Goal: Task Accomplishment & Management: Use online tool/utility

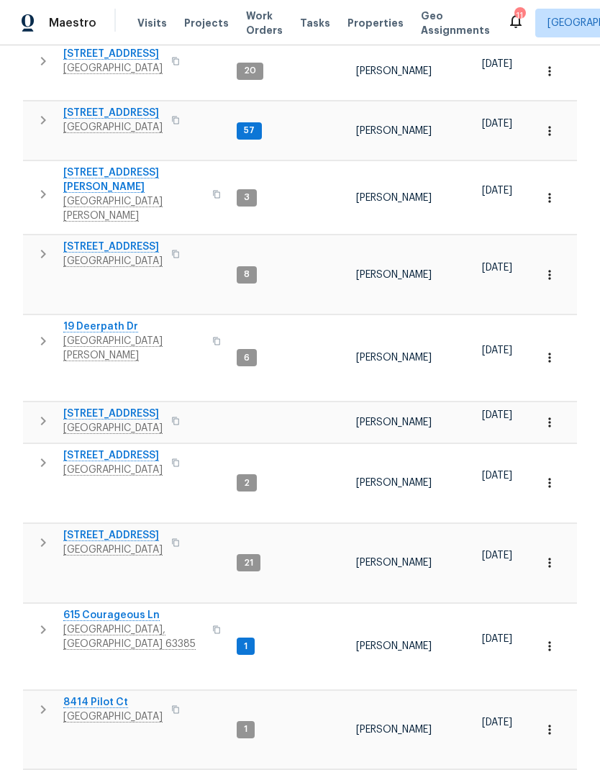
scroll to position [245, 0]
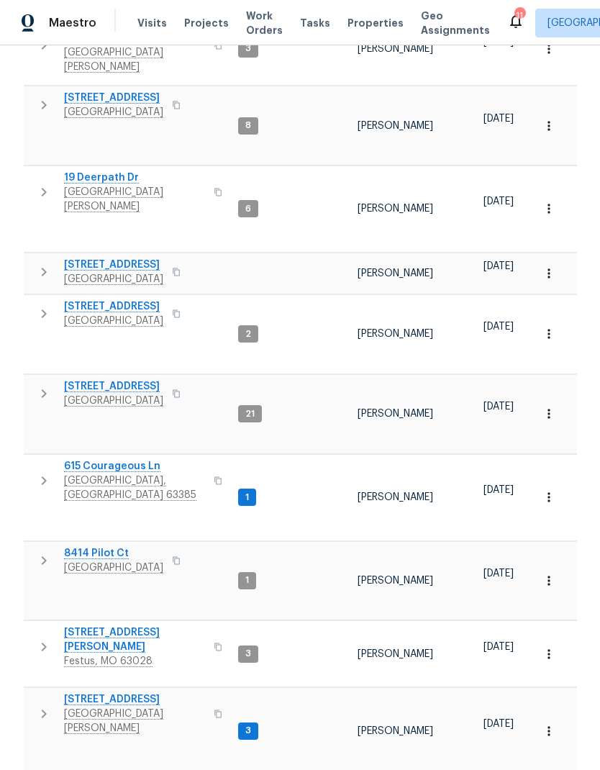
scroll to position [401, 0]
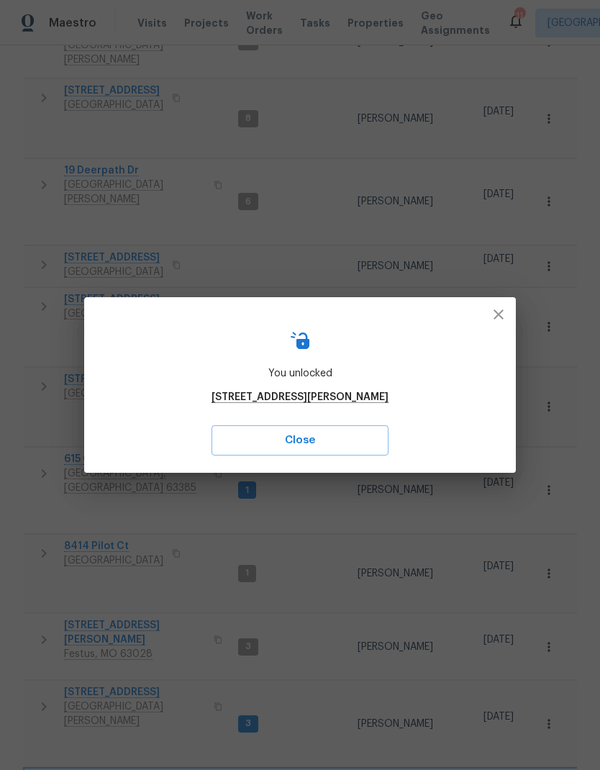
click at [511, 301] on div "You unlocked 4642 Theiss Rd Saint Louis MO 63128 Close" at bounding box center [300, 385] width 432 height 176
click at [494, 320] on icon "button" at bounding box center [498, 314] width 17 height 17
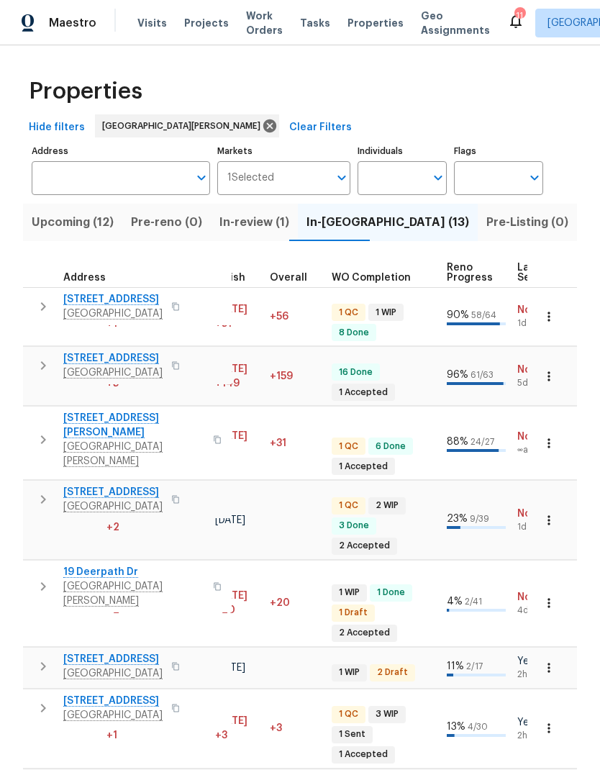
scroll to position [0, 0]
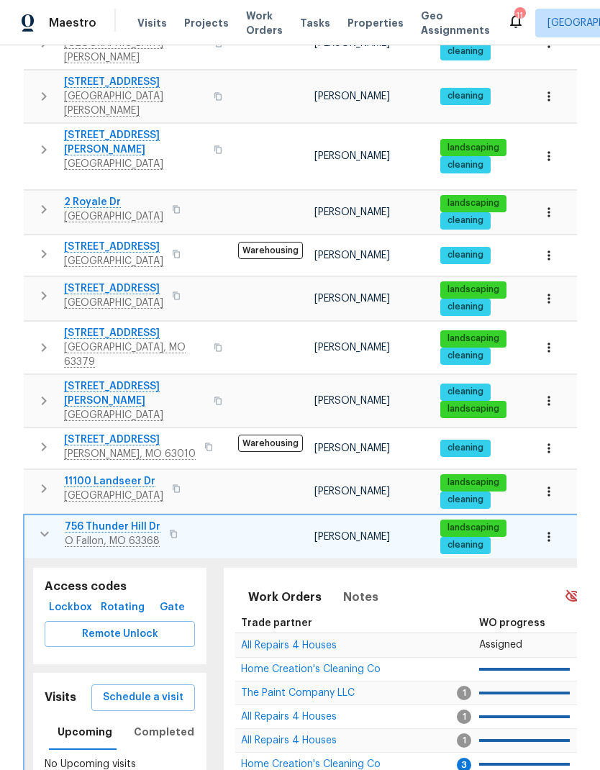
scroll to position [399, 0]
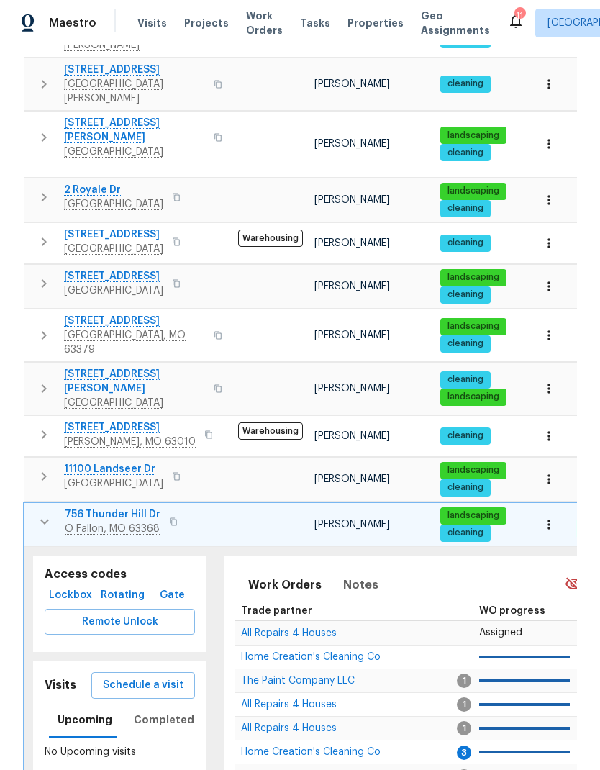
click at [37, 513] on icon "button" at bounding box center [44, 521] width 17 height 17
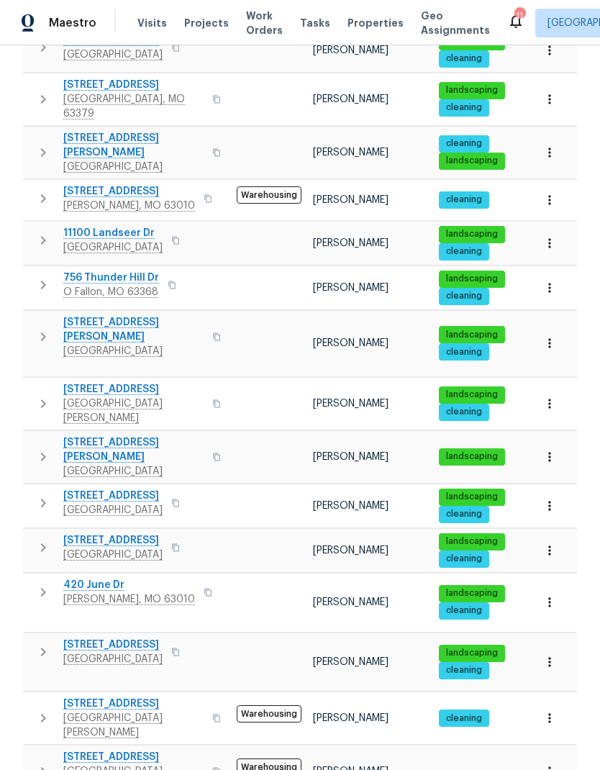
scroll to position [58, 0]
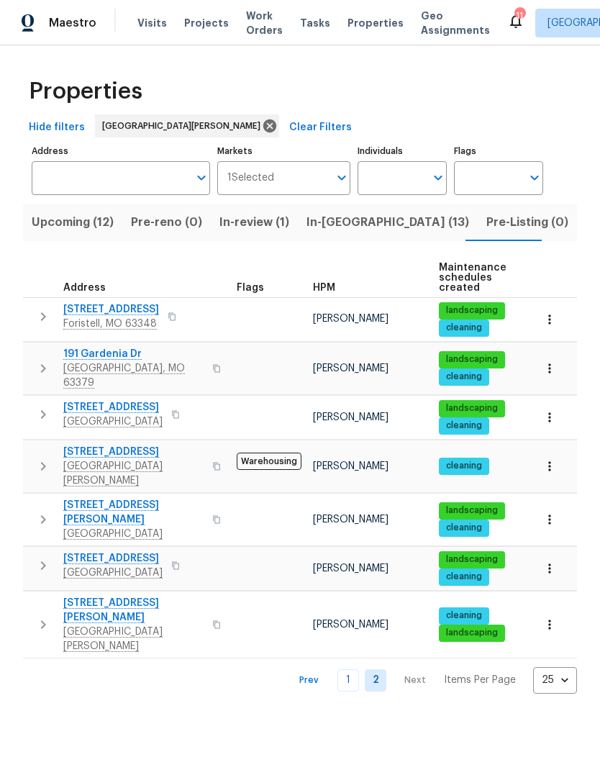
click at [345, 669] on link "1" at bounding box center [348, 680] width 22 height 22
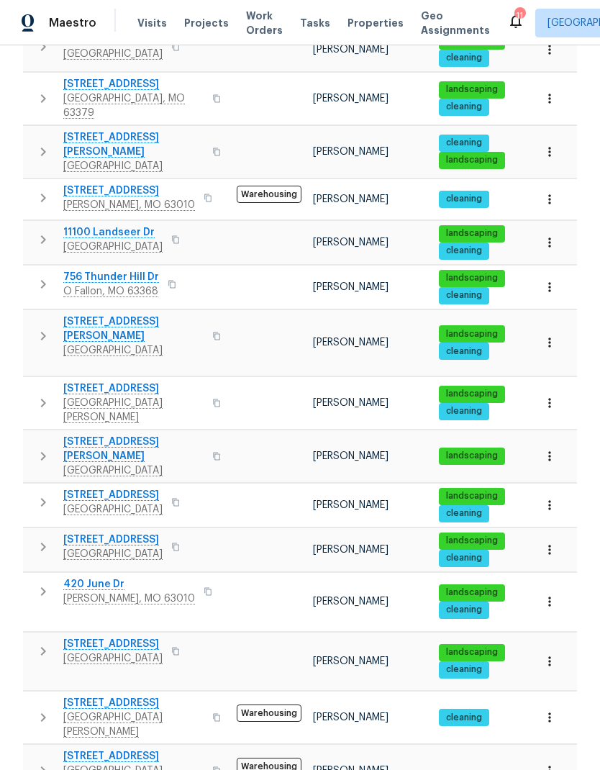
scroll to position [635, 0]
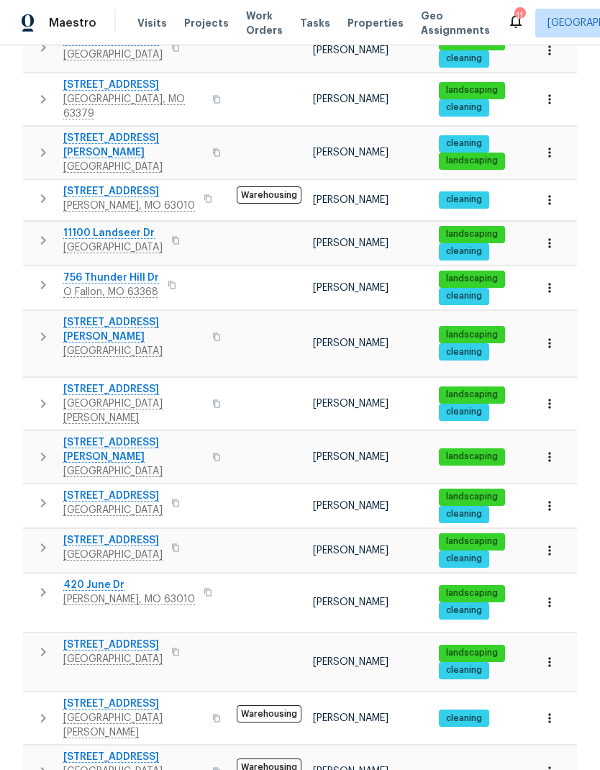
click at [41, 643] on icon "button" at bounding box center [43, 651] width 17 height 17
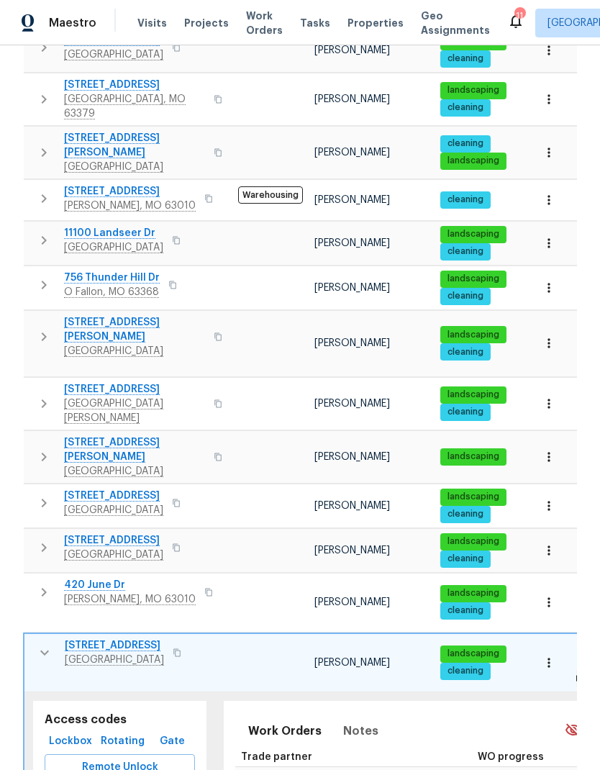
click at [165, 758] on span "Remote Unlock" at bounding box center [119, 767] width 127 height 18
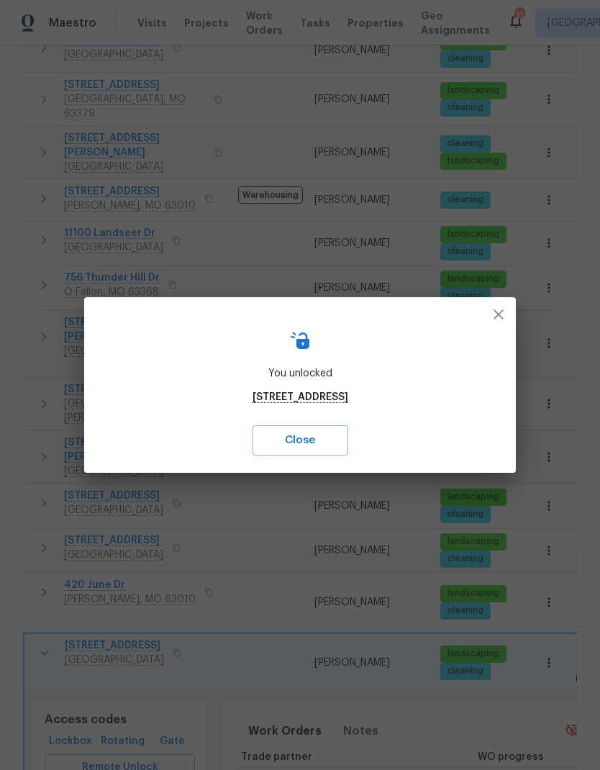
click at [494, 322] on icon "button" at bounding box center [498, 314] width 17 height 17
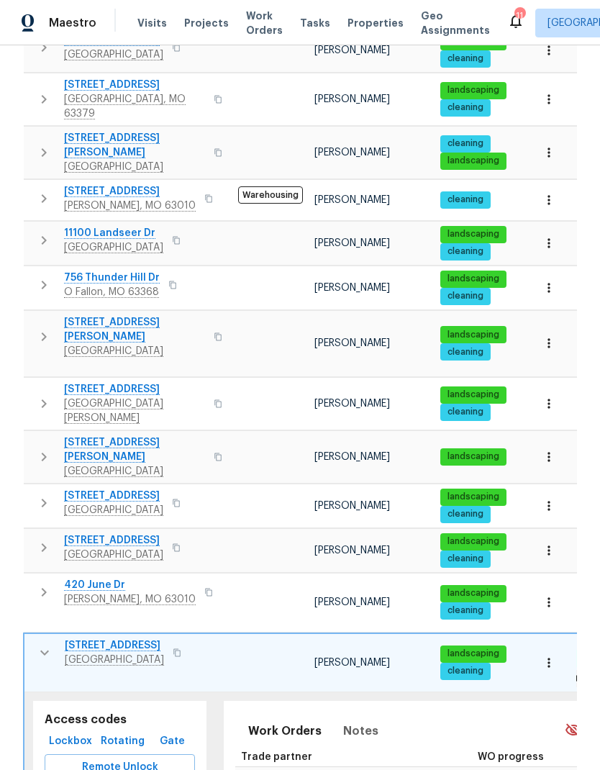
click at [40, 644] on icon "button" at bounding box center [44, 652] width 17 height 17
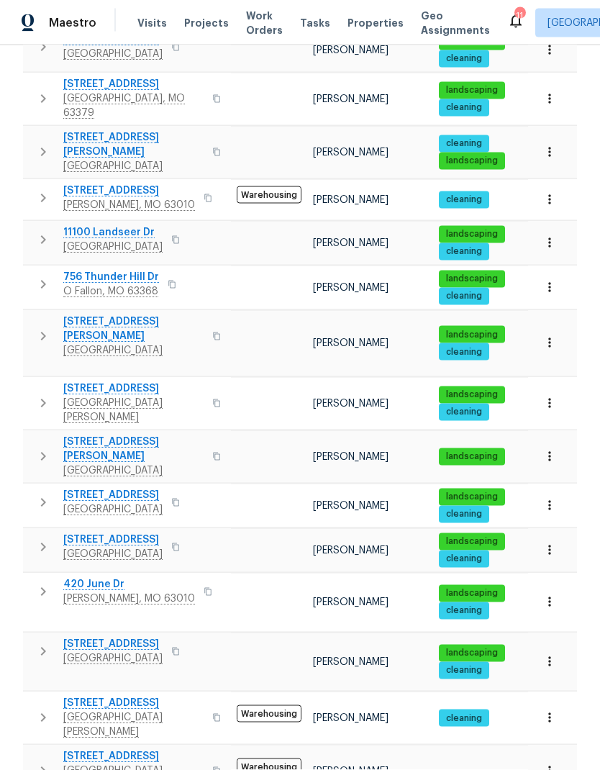
scroll to position [0, 0]
click at [42, 448] on icon "button" at bounding box center [43, 456] width 17 height 17
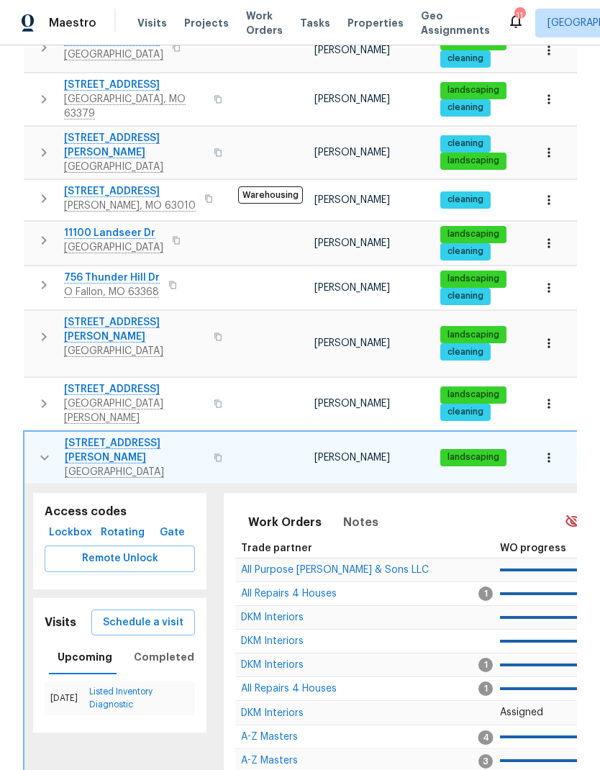
click at [81, 550] on span "Remote Unlock" at bounding box center [119, 559] width 127 height 18
click at [138, 24] on span "Visits" at bounding box center [151, 23] width 29 height 14
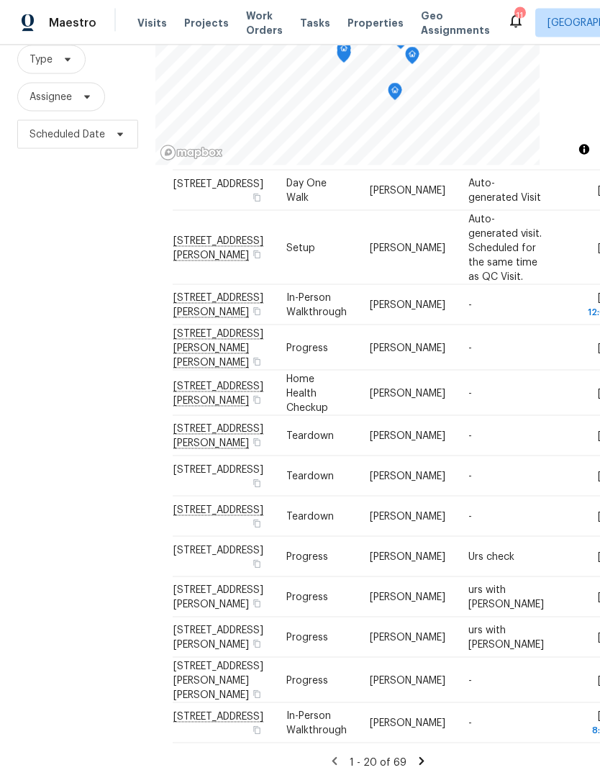
scroll to position [58, 0]
click at [424, 755] on icon at bounding box center [421, 761] width 13 height 13
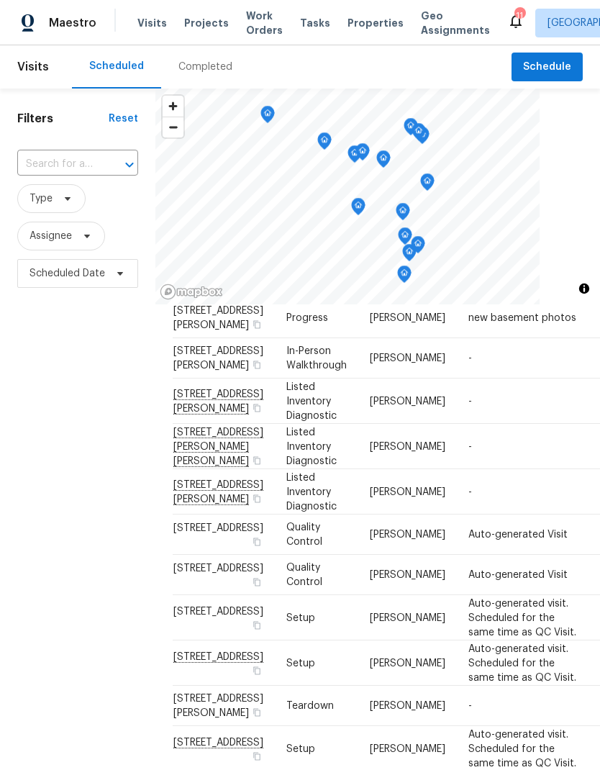
scroll to position [247, 0]
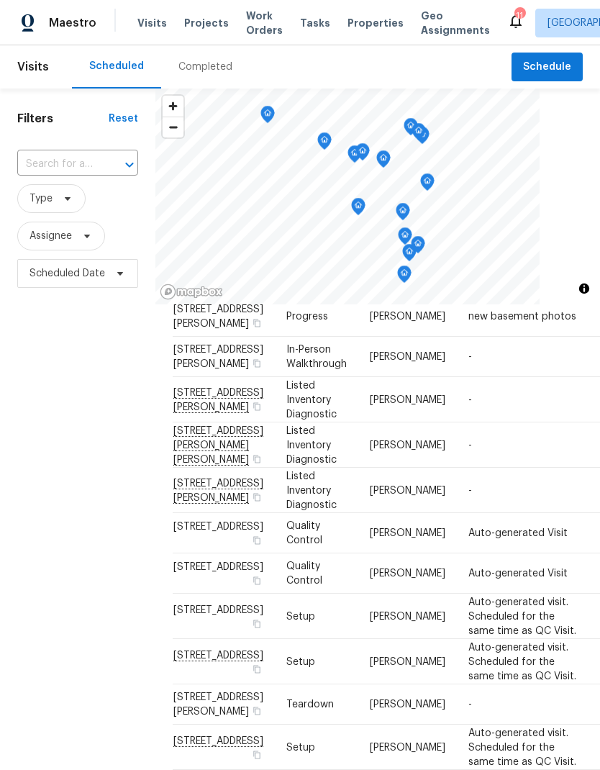
click at [124, 405] on div "Filters Reset ​ Type Assignee Scheduled Date" at bounding box center [77, 504] width 155 height 832
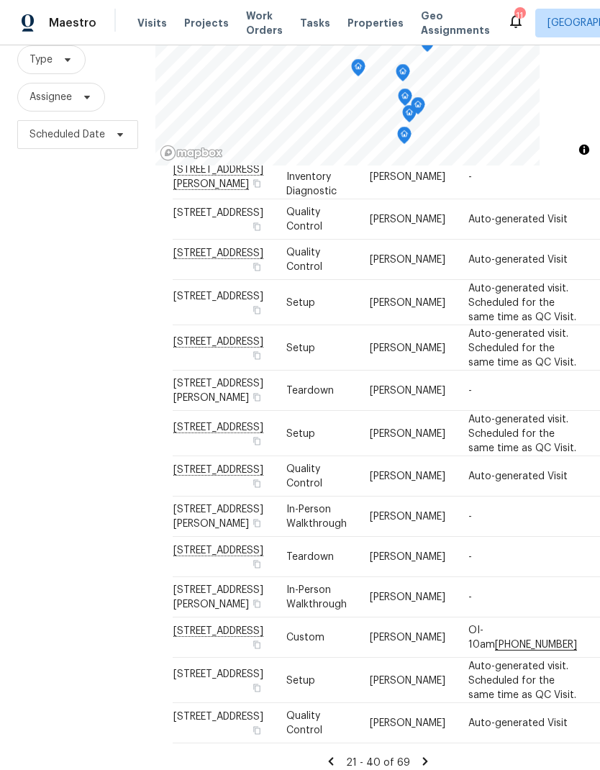
scroll to position [58, 0]
click at [332, 755] on icon at bounding box center [330, 761] width 13 height 13
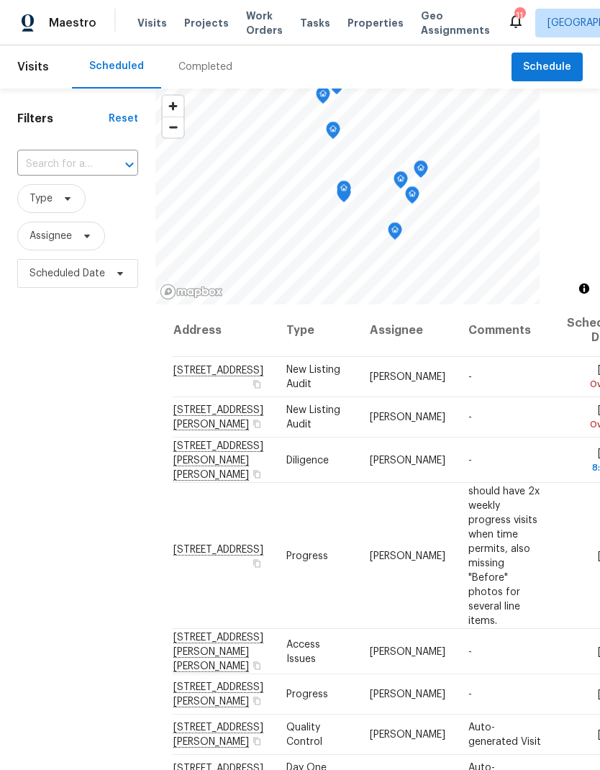
scroll to position [0, 0]
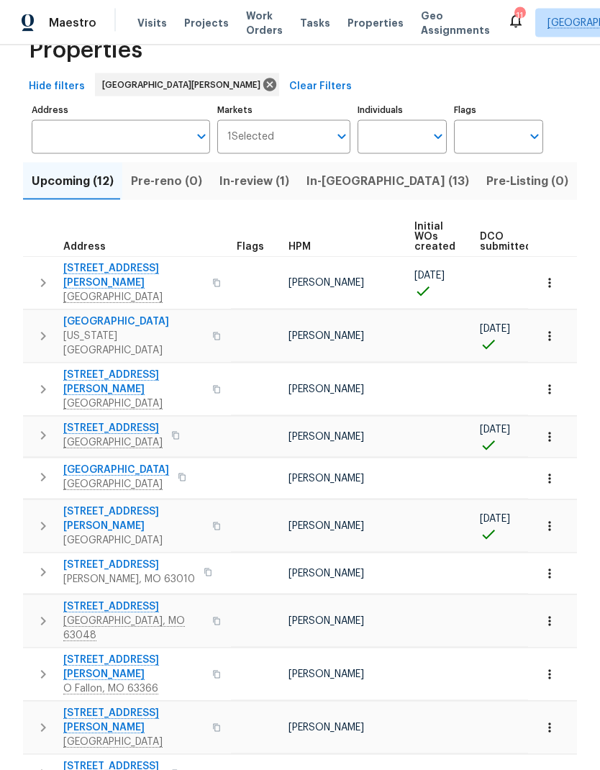
scroll to position [58, 0]
click at [347, 171] on span "In-[GEOGRAPHIC_DATA] (13)" at bounding box center [387, 181] width 163 height 20
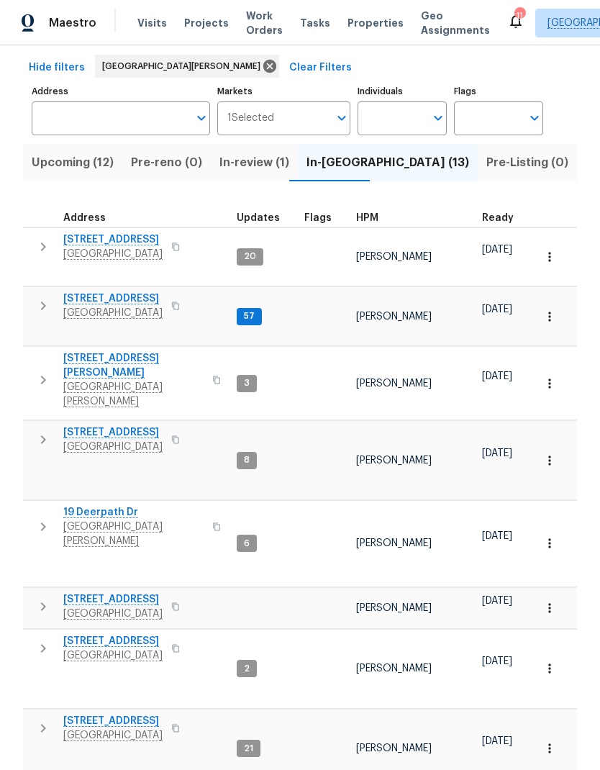
scroll to position [79, 0]
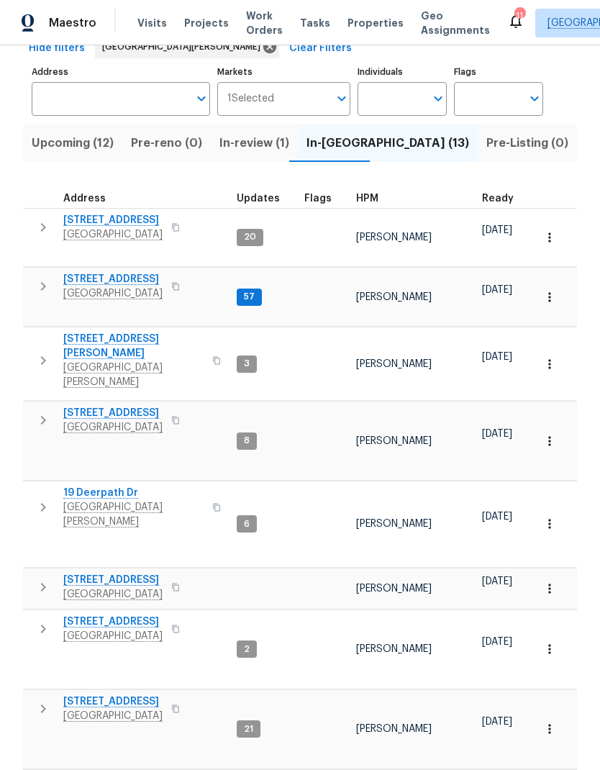
click at [128, 272] on span "[STREET_ADDRESS]" at bounding box center [112, 279] width 99 height 14
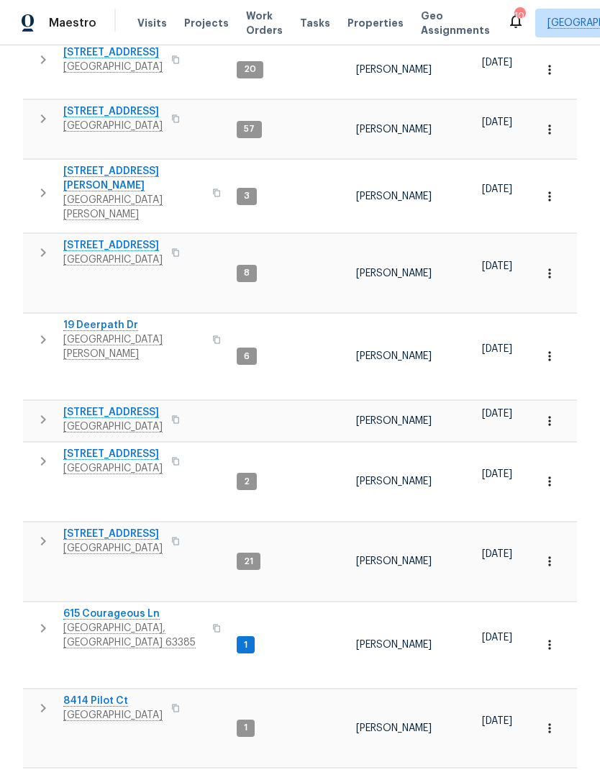
scroll to position [245, 0]
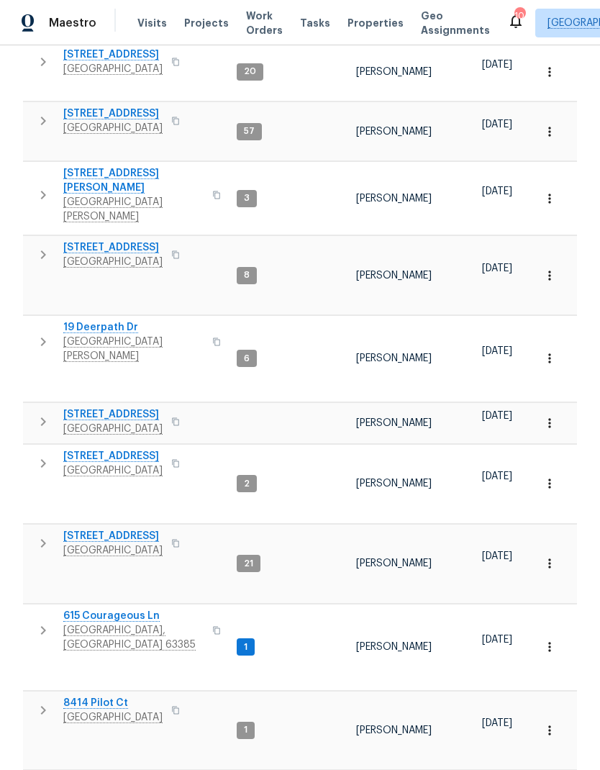
click at [548, 476] on icon "button" at bounding box center [549, 483] width 14 height 14
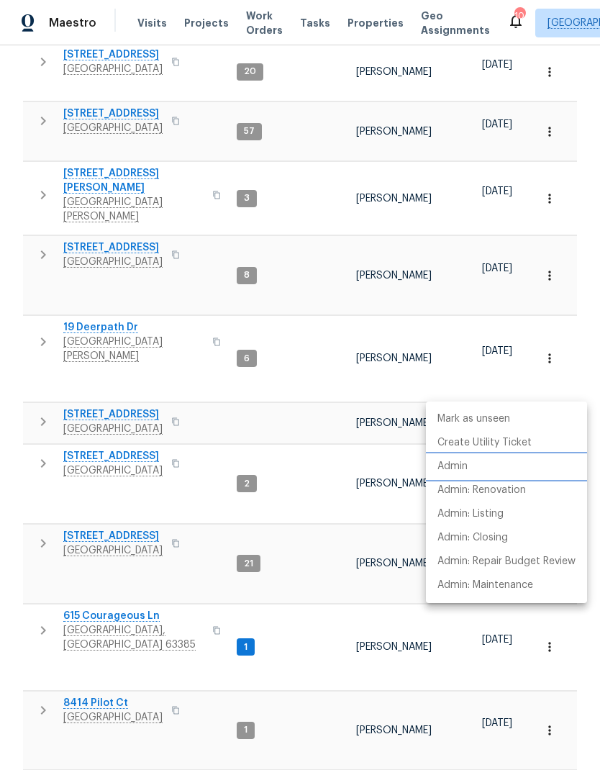
click at [514, 468] on li "Admin" at bounding box center [506, 467] width 161 height 24
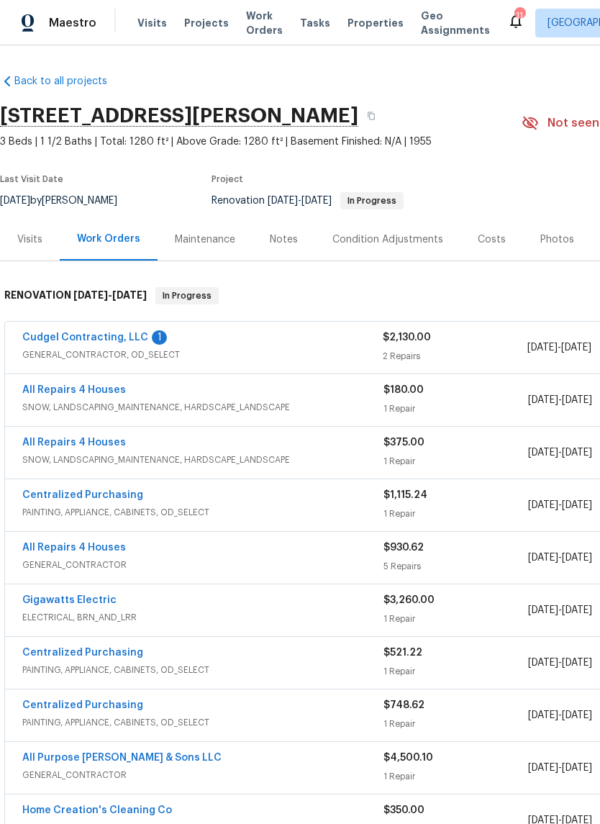
click at [128, 334] on link "Cudgel Contracting, LLC" at bounding box center [85, 337] width 126 height 10
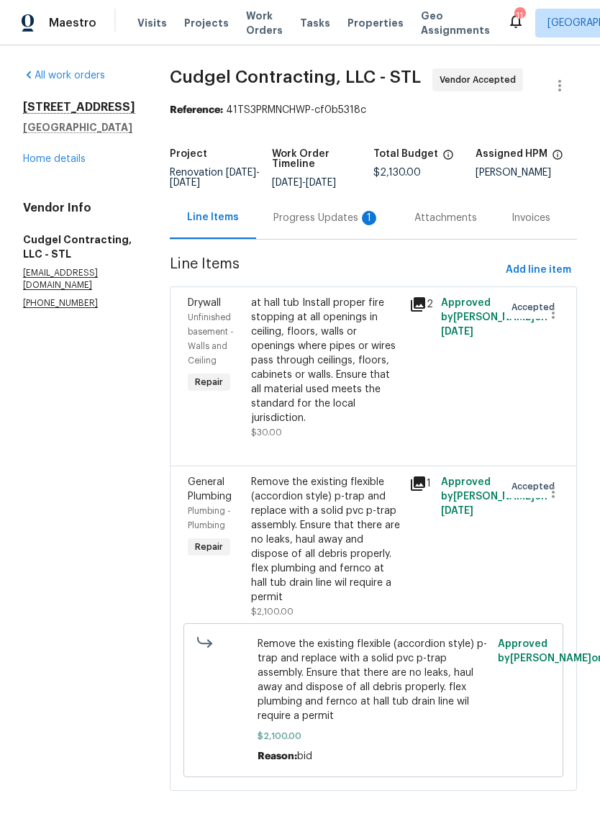
click at [346, 225] on div "Progress Updates 1" at bounding box center [326, 218] width 106 height 14
